Goal: Task Accomplishment & Management: Manage account settings

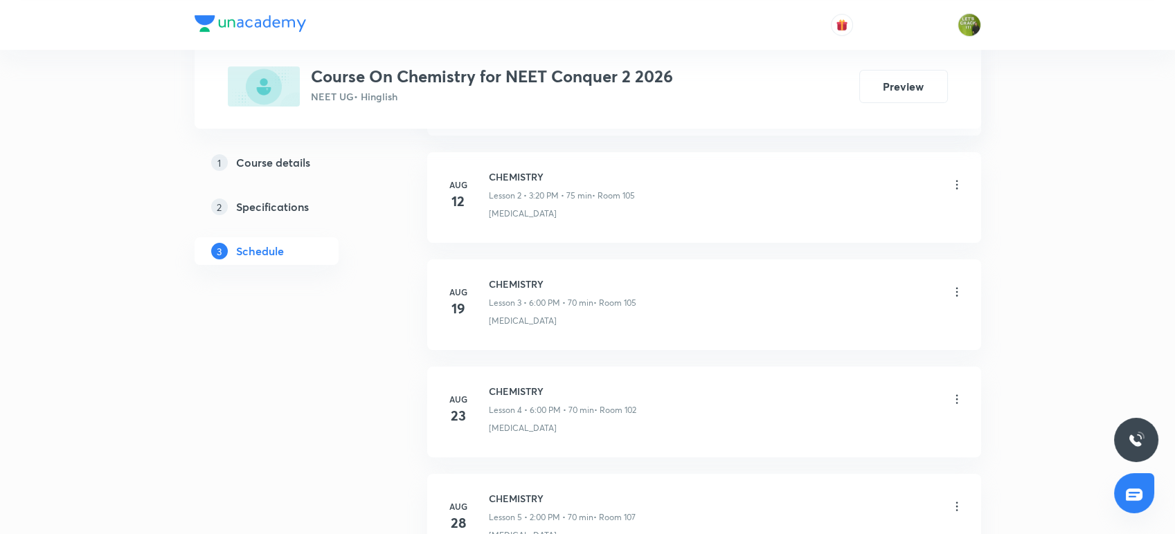
scroll to position [1110, 0]
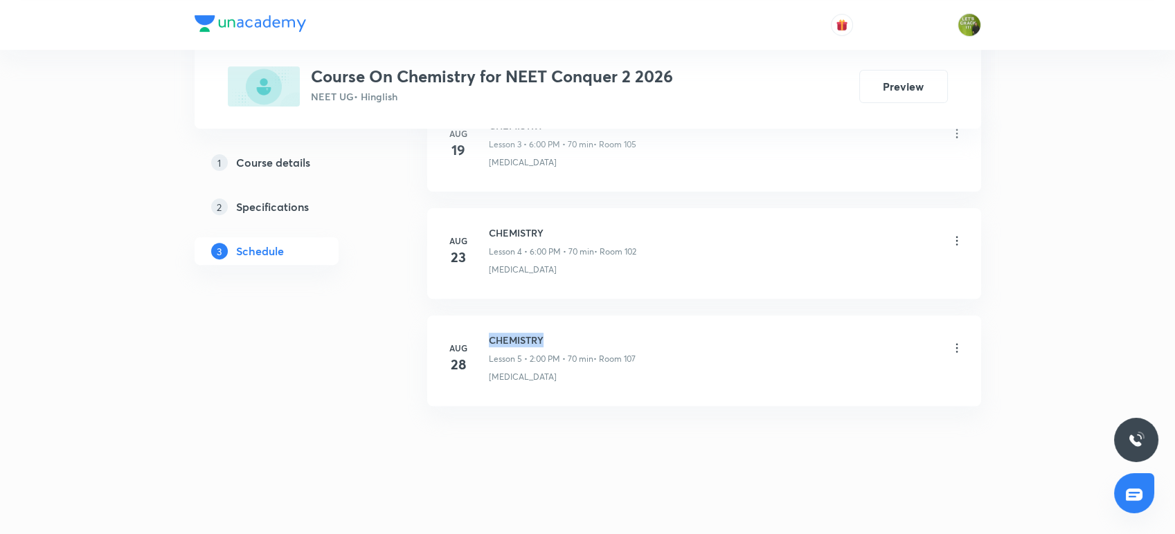
drag, startPoint x: 550, startPoint y: 335, endPoint x: 483, endPoint y: 325, distance: 67.2
click at [483, 325] on li "[DATE] CHEMISTRY Lesson 5 • 2:00 PM • 70 min • Room 107 [GEOGRAPHIC_DATA]" at bounding box center [704, 361] width 554 height 91
copy h6 "CHEMISTRY"
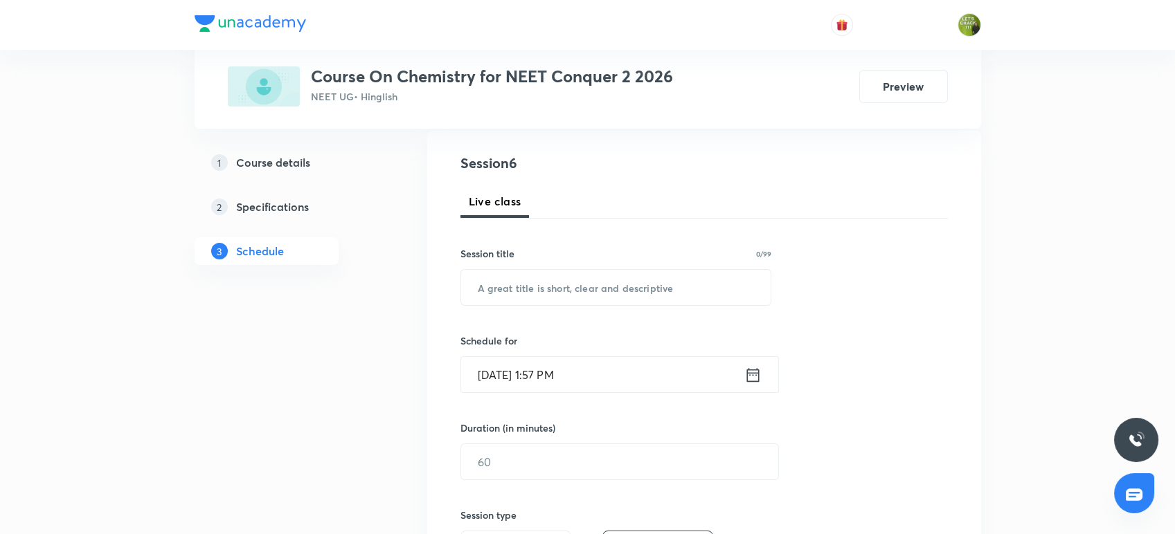
scroll to position [147, 0]
drag, startPoint x: 500, startPoint y: 305, endPoint x: 500, endPoint y: 262, distance: 42.9
click at [500, 262] on div "Session 6 Live class Session title 0/99 ​ Schedule for [DATE] 1:57 PM ​ Duratio…" at bounding box center [703, 477] width 487 height 650
paste input "CHEMISTRY"
type input "CHEMISTRY"
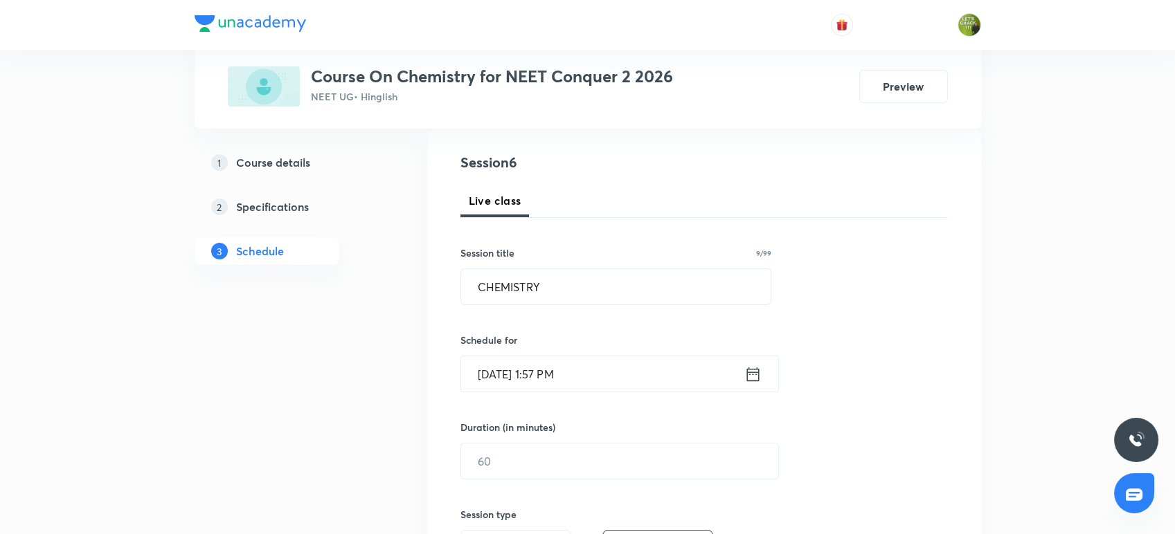
click at [755, 370] on icon at bounding box center [752, 374] width 17 height 19
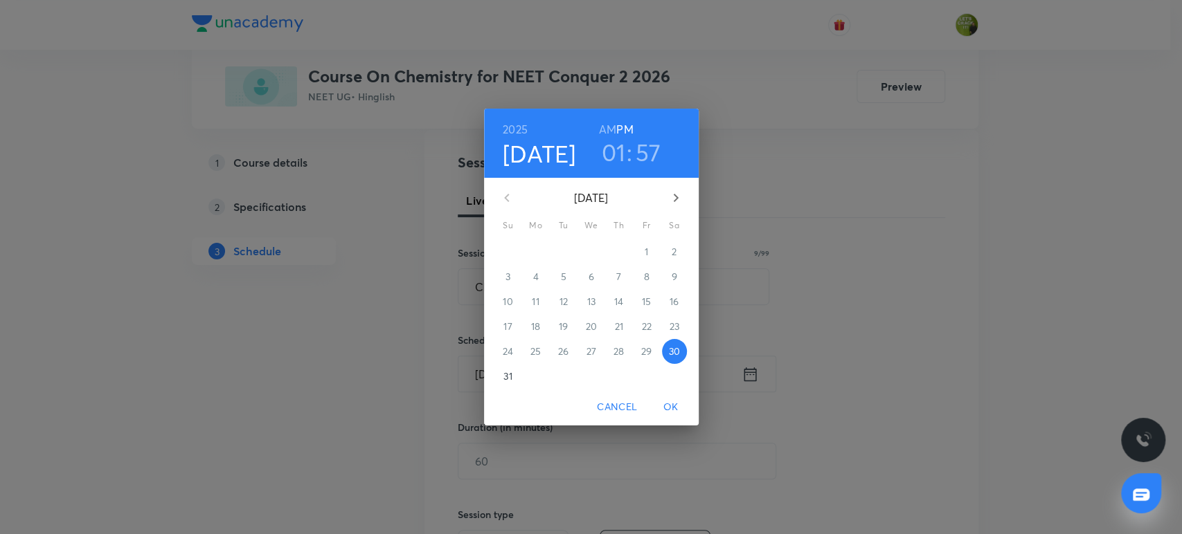
click at [642, 163] on h3 "57" at bounding box center [649, 152] width 26 height 29
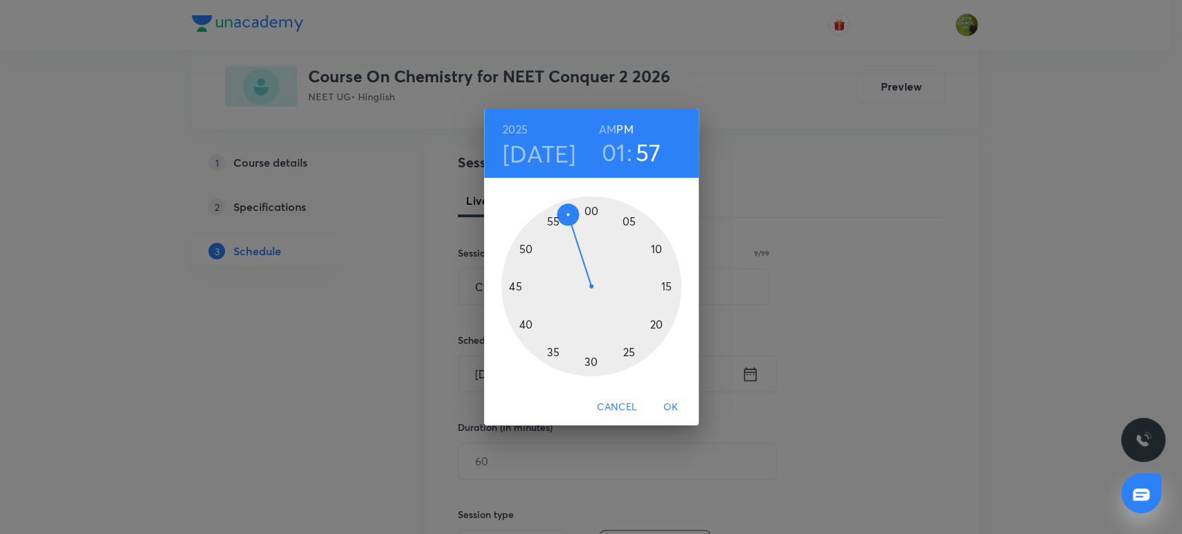
click at [624, 160] on h3 "01" at bounding box center [614, 152] width 24 height 29
click at [655, 251] on div at bounding box center [591, 287] width 180 height 180
click at [591, 209] on div at bounding box center [591, 287] width 180 height 180
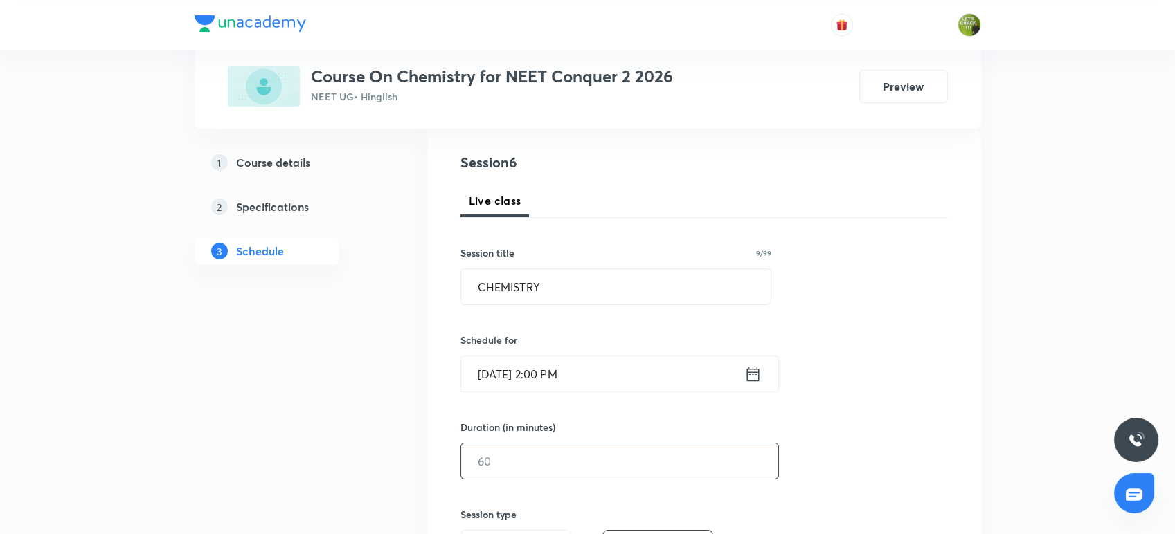
click at [559, 460] on input "text" at bounding box center [619, 461] width 317 height 35
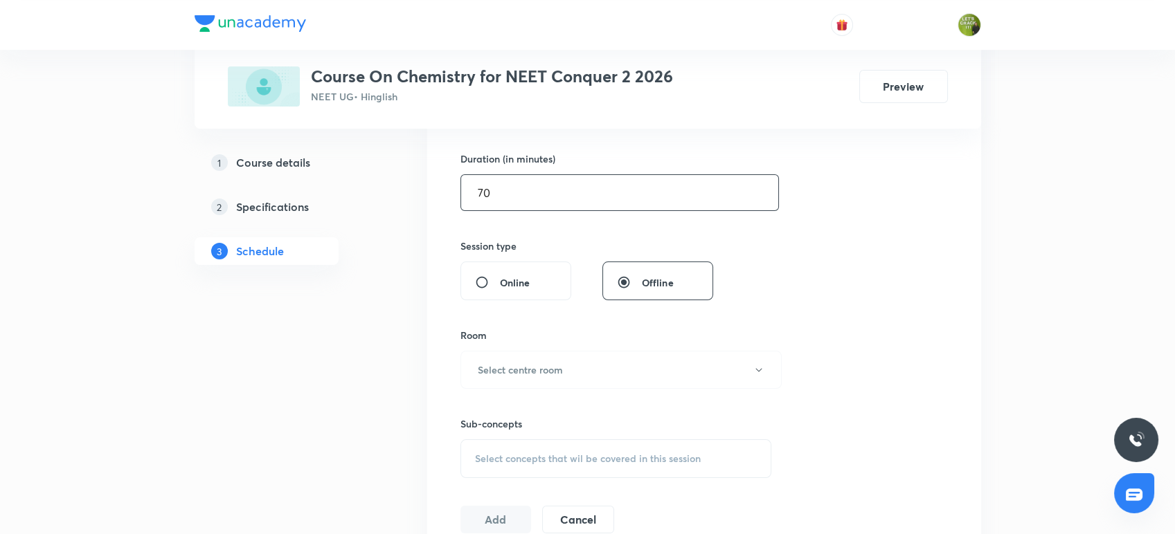
scroll to position [419, 0]
type input "70"
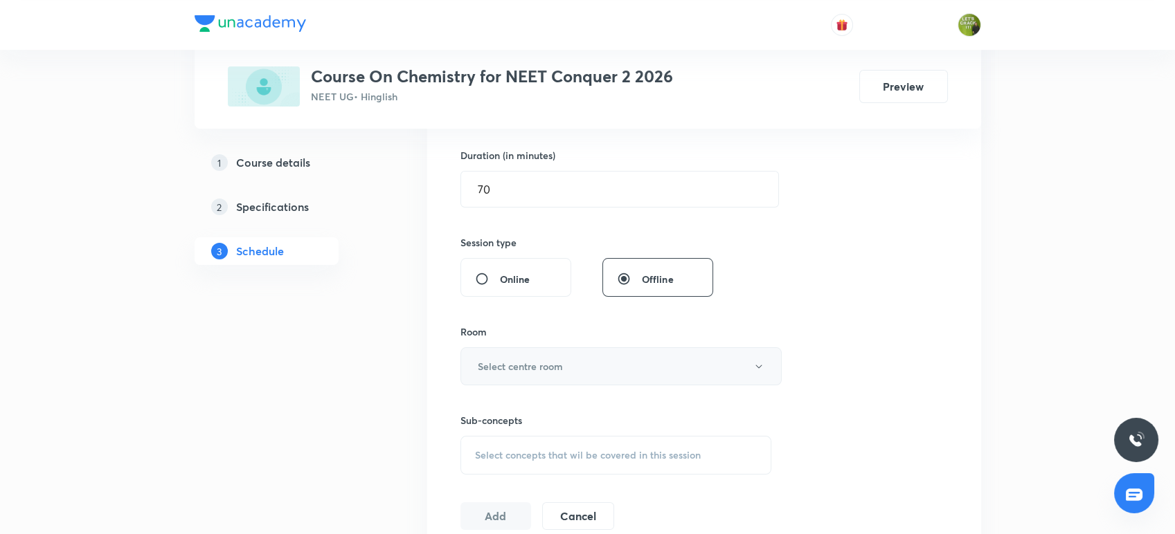
click at [586, 379] on button "Select centre room" at bounding box center [620, 367] width 321 height 38
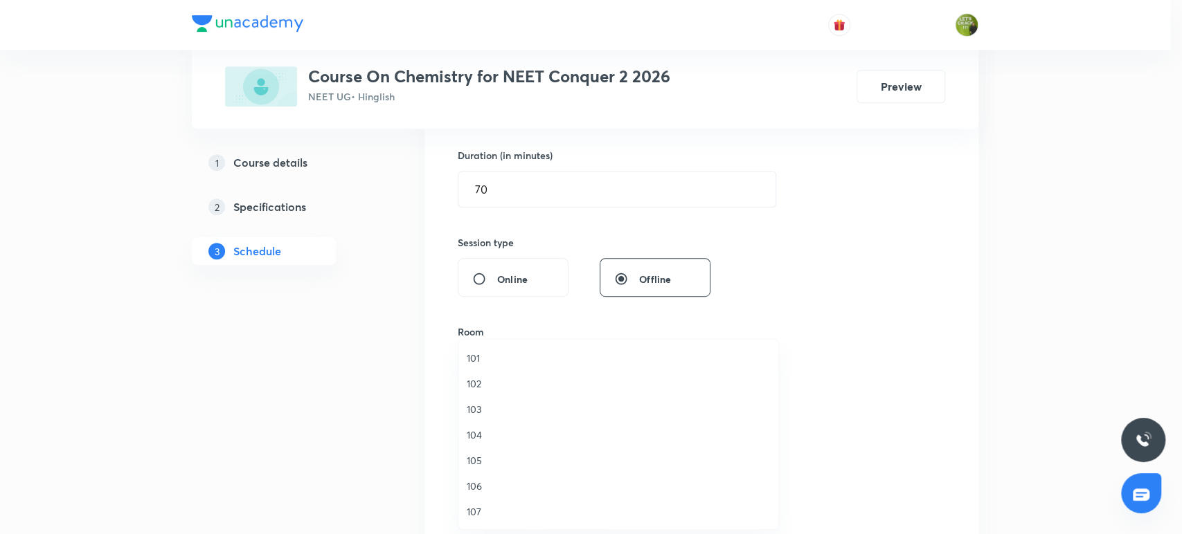
click at [482, 379] on span "102" at bounding box center [618, 384] width 303 height 15
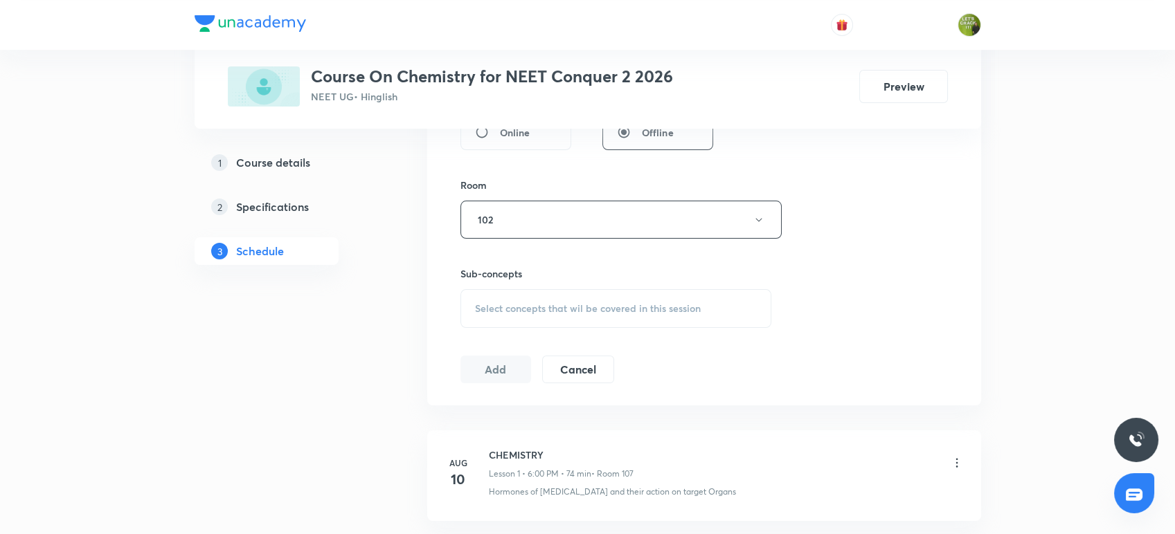
scroll to position [575, 0]
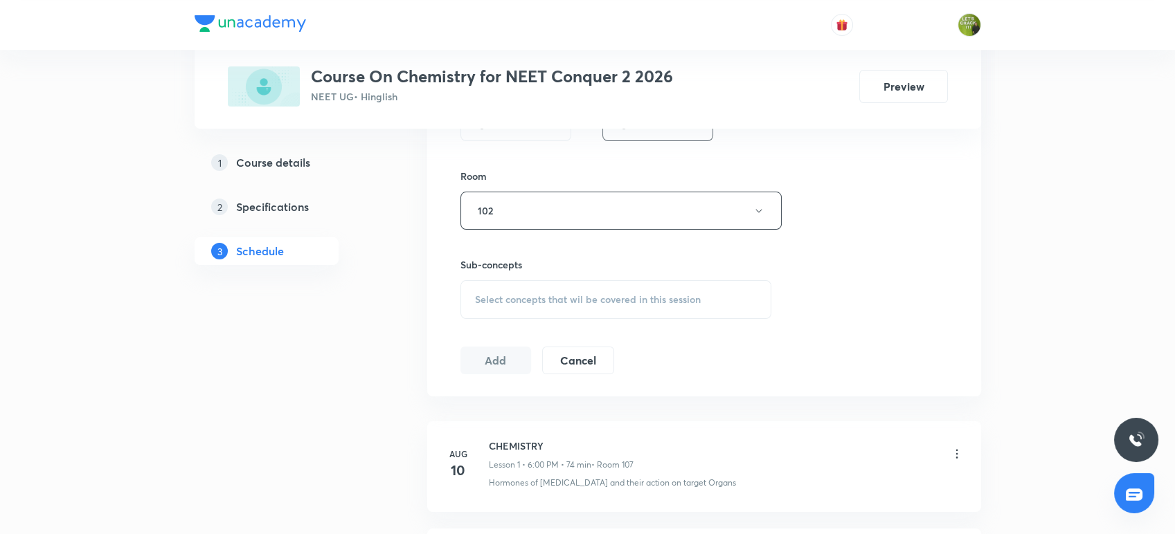
click at [549, 304] on span "Select concepts that wil be covered in this session" at bounding box center [588, 299] width 226 height 11
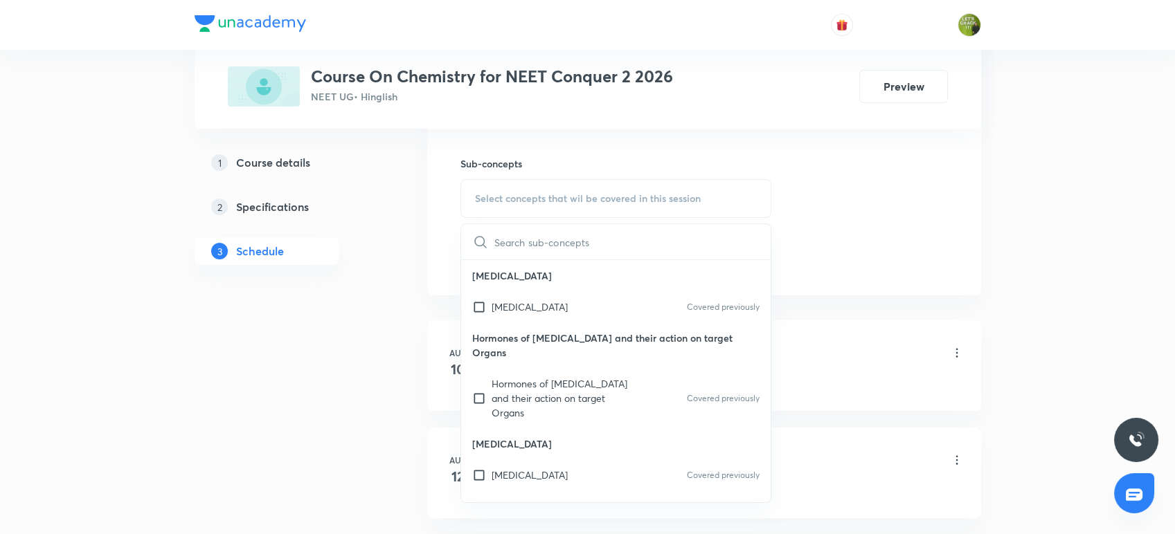
scroll to position [678, 0]
click at [514, 314] on div "[MEDICAL_DATA] Covered previously" at bounding box center [616, 304] width 310 height 31
checkbox input "true"
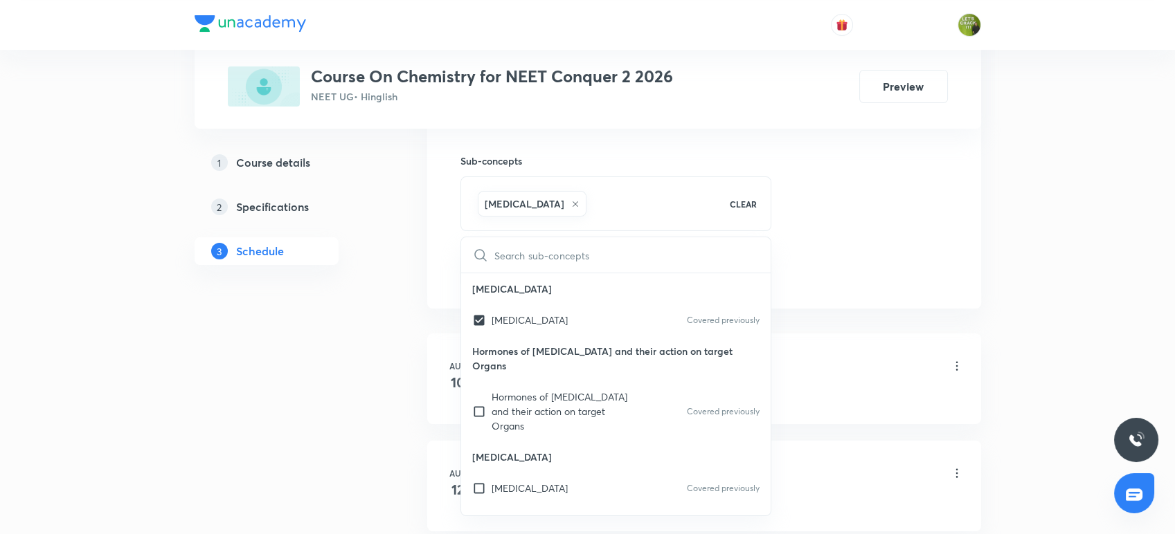
click at [404, 291] on div "Plus Courses Course On Chemistry for NEET Conquer 2 2026 NEET UG • Hinglish Pre…" at bounding box center [588, 179] width 786 height 1560
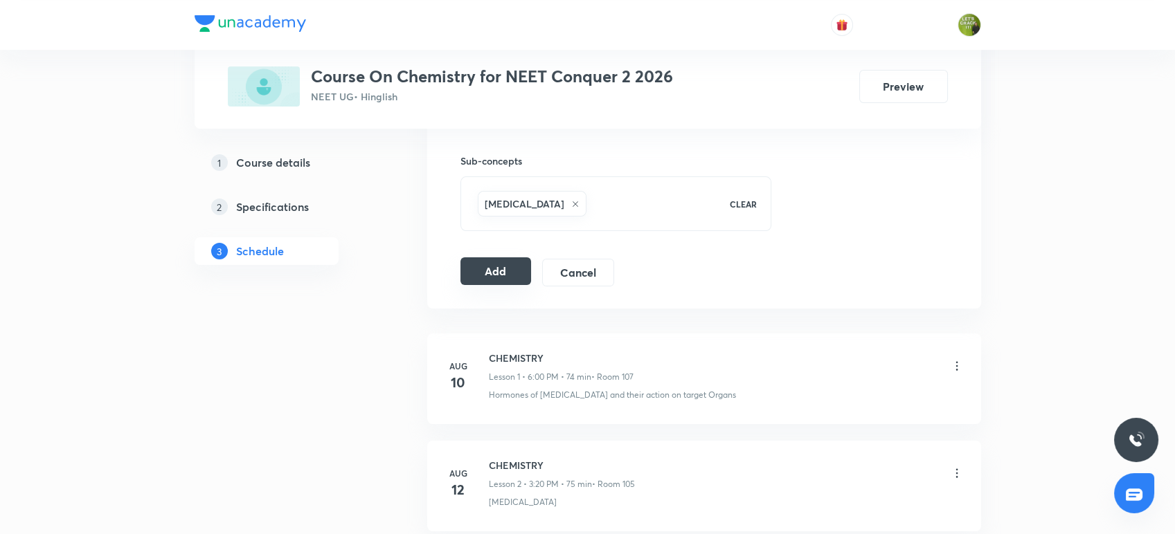
click at [507, 272] on button "Add" at bounding box center [495, 272] width 71 height 28
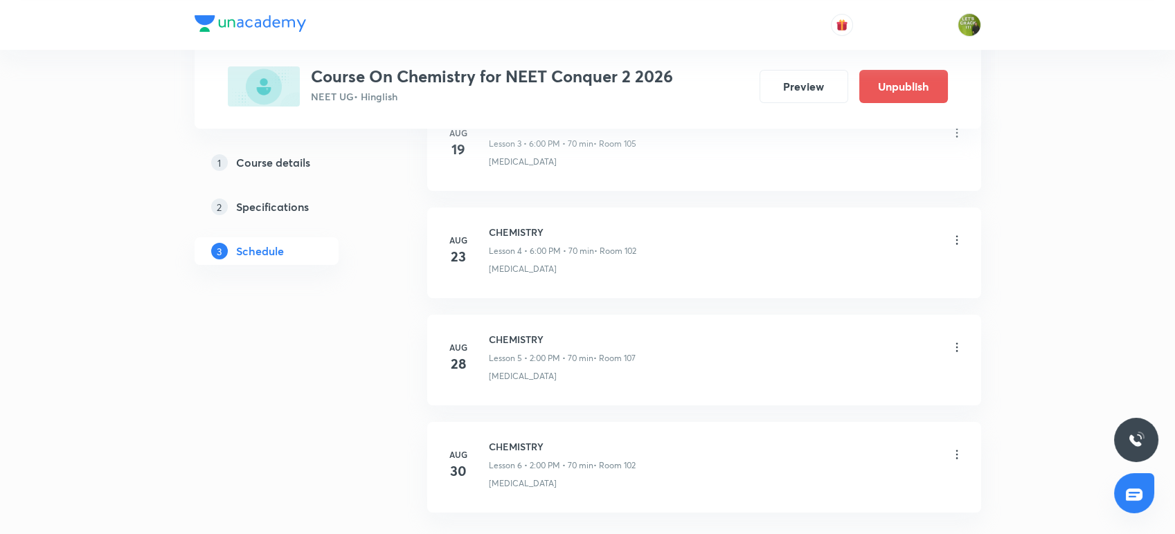
scroll to position [582, 0]
click at [515, 240] on div "CHEMISTRY Lesson 5 • 2:00 PM • 70 min • Room 107" at bounding box center [562, 241] width 147 height 33
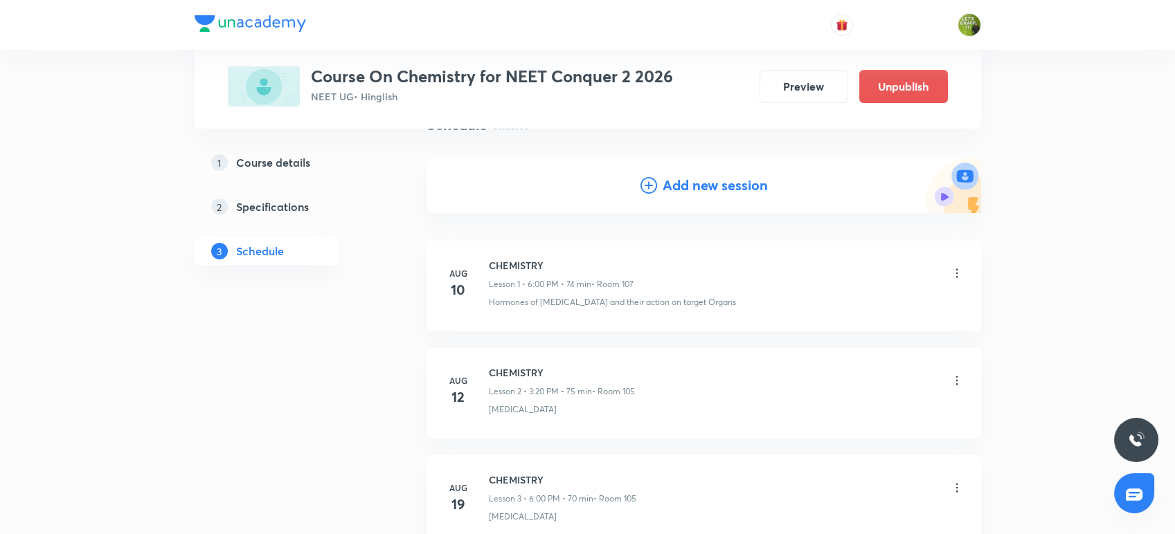
scroll to position [0, 0]
